Goal: Find contact information: Find contact information

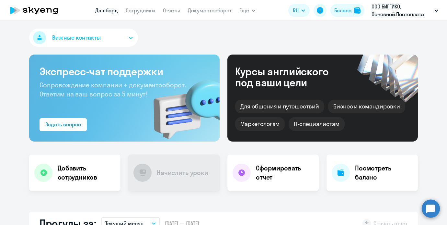
click at [142, 4] on nav "Дашборд Сотрудники Отчеты Документооборот" at bounding box center [163, 10] width 136 height 13
click at [139, 11] on link "Сотрудники" at bounding box center [140, 10] width 29 height 6
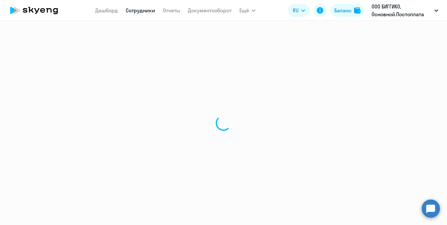
select select "30"
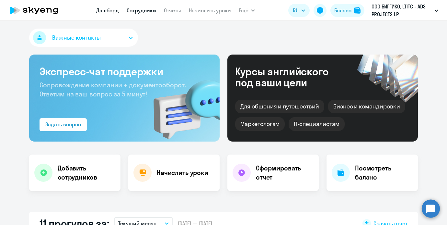
click at [151, 12] on link "Сотрудники" at bounding box center [141, 10] width 29 height 6
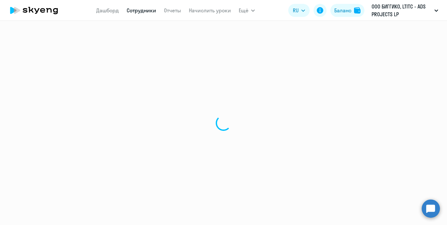
select select "30"
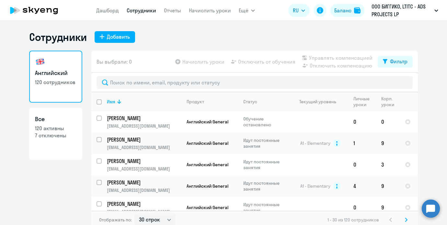
click at [153, 73] on div at bounding box center [254, 82] width 327 height 19
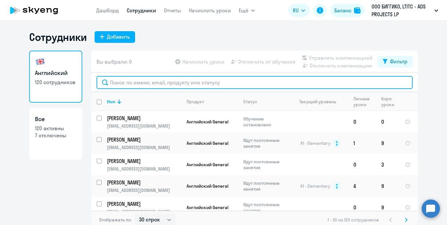
click at [152, 79] on input "text" at bounding box center [255, 82] width 316 height 13
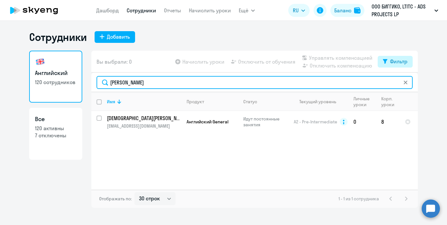
type input "татьяна"
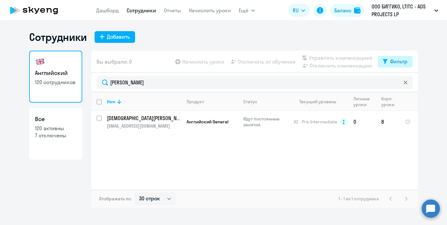
click at [397, 63] on div "Фильтр" at bounding box center [399, 61] width 18 height 8
click at [405, 84] on span at bounding box center [402, 82] width 11 height 6
click at [397, 83] on input "checkbox" at bounding box center [396, 82] width 0 height 0
click at [405, 84] on span at bounding box center [402, 82] width 11 height 6
click at [397, 83] on input "checkbox" at bounding box center [396, 82] width 0 height 0
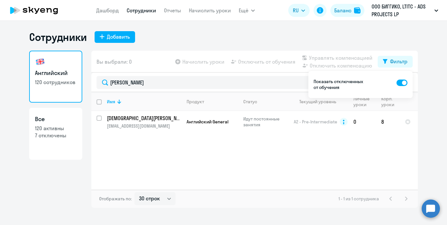
checkbox input "false"
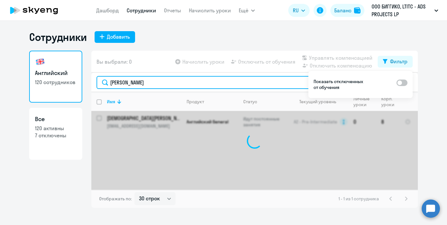
click at [273, 81] on input "татьяна" at bounding box center [255, 82] width 316 height 13
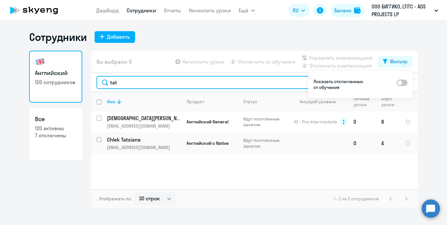
type input "tat"
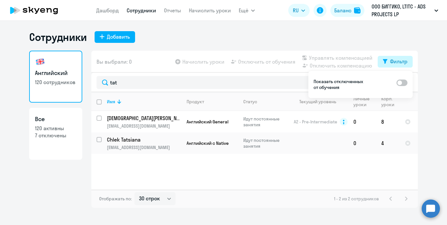
click at [390, 62] on button "Фильтр" at bounding box center [395, 62] width 35 height 12
click at [139, 137] on p "Chlek Tatsiana" at bounding box center [143, 139] width 73 height 7
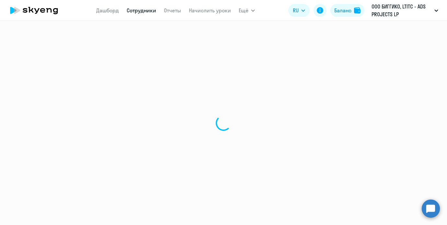
select select "english"
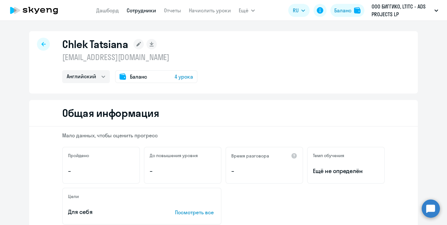
click at [116, 59] on p "tatsiana.chlek@alreadymedia.com" at bounding box center [129, 57] width 135 height 10
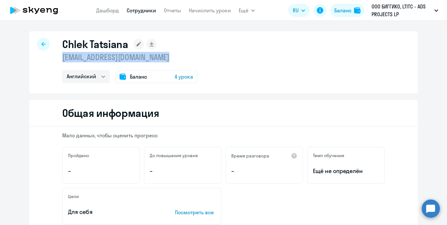
click at [116, 59] on p "tatsiana.chlek@alreadymedia.com" at bounding box center [129, 57] width 135 height 10
copy p "tatsiana.chlek@alreadymedia.com"
